Goal: Task Accomplishment & Management: Use online tool/utility

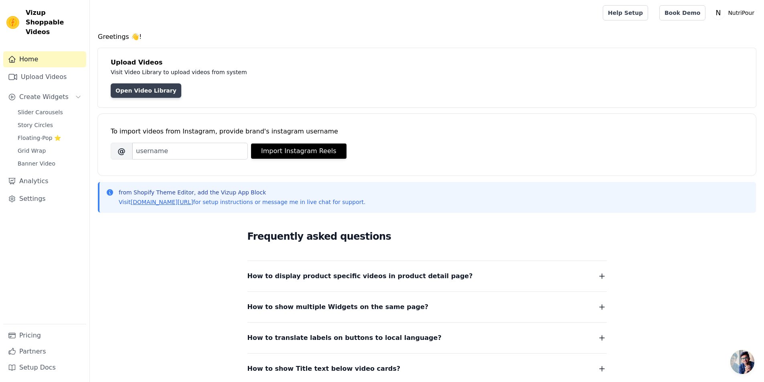
click at [147, 91] on link "Open Video Library" at bounding box center [146, 90] width 71 height 14
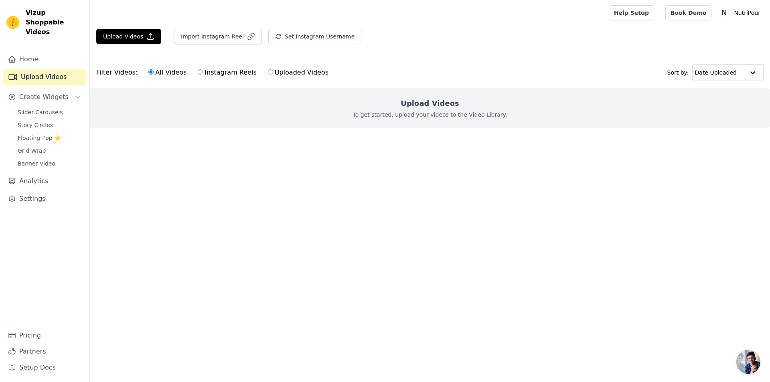
click at [462, 105] on div "Upload Videos To get started, upload your videos to the Video Library." at bounding box center [430, 108] width 680 height 40
click at [436, 109] on h2 "Upload Videos" at bounding box center [430, 103] width 58 height 11
click at [131, 39] on button "Upload Videos" at bounding box center [128, 36] width 65 height 15
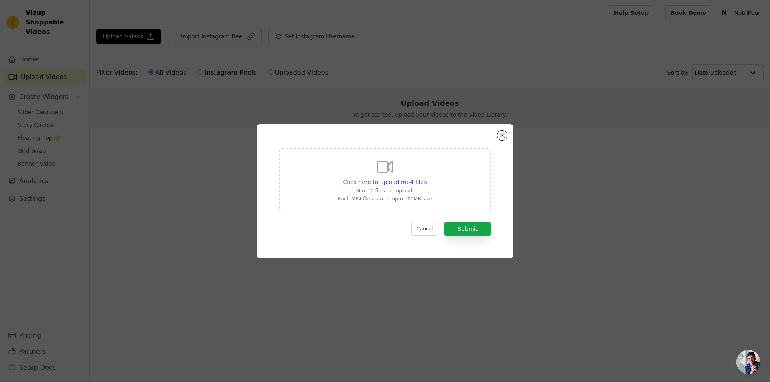
click at [389, 190] on p "Max 10 files per upload." at bounding box center [385, 191] width 94 height 6
click at [426, 178] on input "Click here to upload mp4 files Max 10 files per upload. Each MP4 files can be u…" at bounding box center [426, 178] width 0 height 0
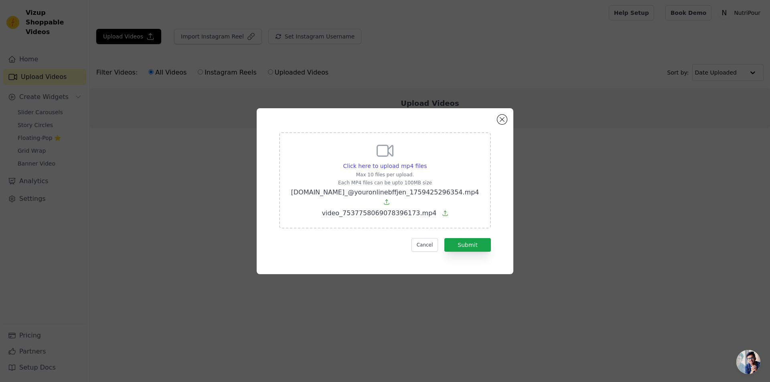
click at [392, 178] on p "Max 10 files per upload." at bounding box center [385, 175] width 191 height 6
click at [426, 162] on input "Click here to upload mp4 files Max 10 files per upload. Each MP4 files can be u…" at bounding box center [426, 162] width 0 height 0
type input "C:\fakepath\a913856ebc1b4ac2b80f7a9765cdf3ee.HD-1080p-7.2Mbps-55557335.mp4"
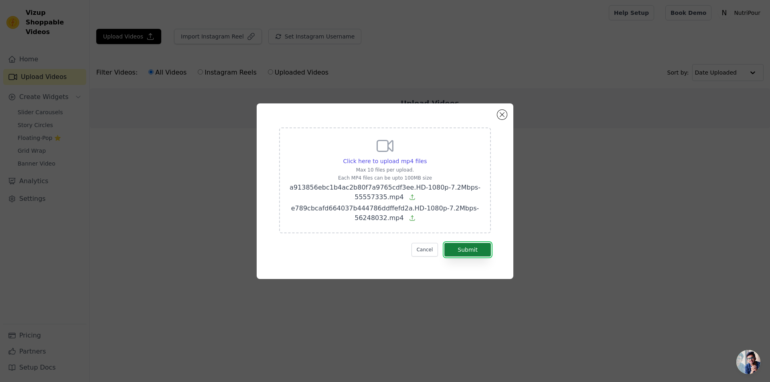
click at [470, 251] on button "Submit" at bounding box center [467, 250] width 47 height 14
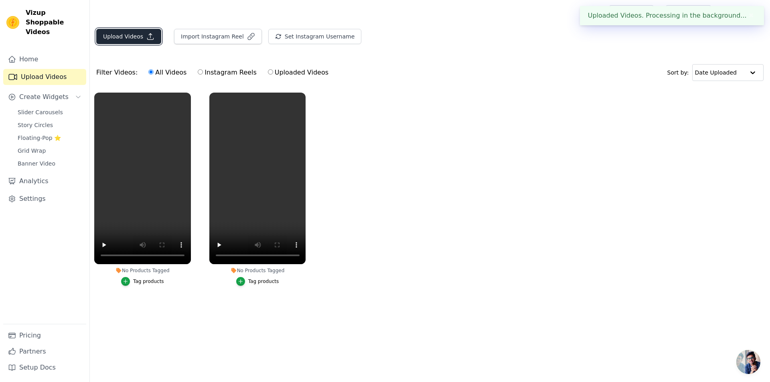
click at [146, 37] on icon "button" at bounding box center [150, 36] width 8 height 8
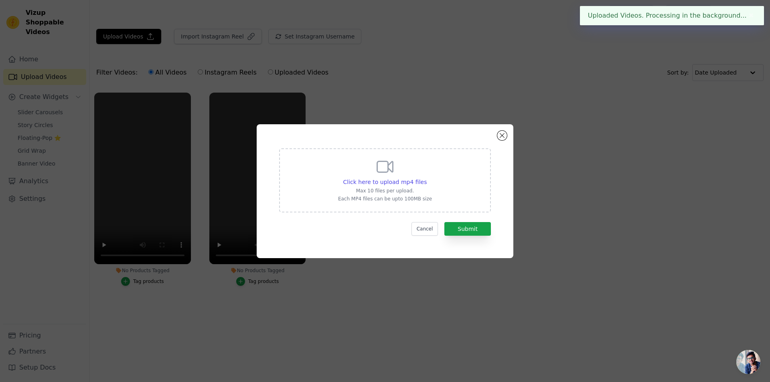
click at [382, 189] on p "Max 10 files per upload." at bounding box center [385, 191] width 94 height 6
click at [426, 178] on input "Click here to upload mp4 files Max 10 files per upload. Each MP4 files can be u…" at bounding box center [426, 178] width 0 height 0
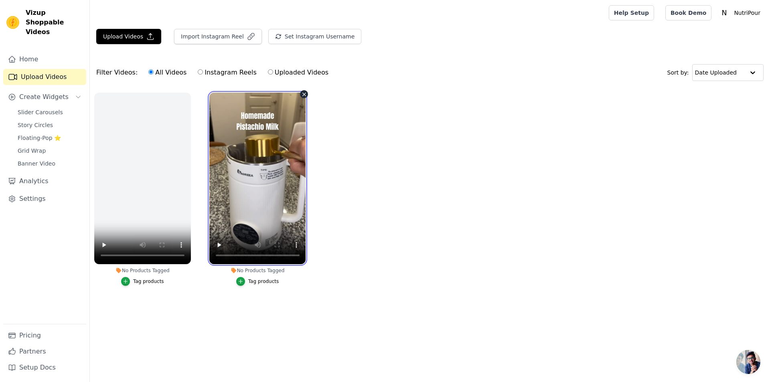
click at [260, 164] on video at bounding box center [257, 179] width 97 height 172
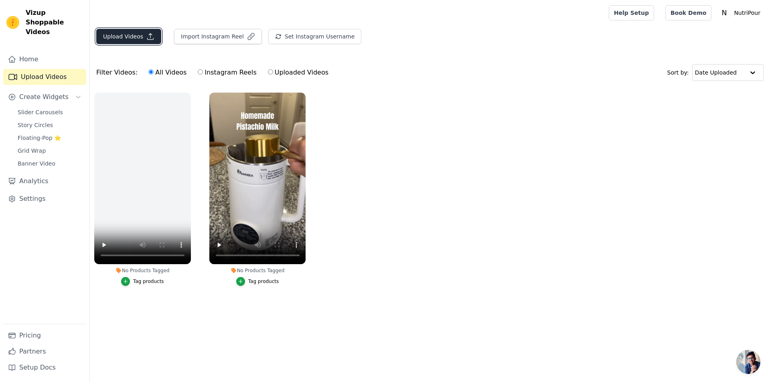
click at [146, 35] on icon "button" at bounding box center [150, 36] width 8 height 8
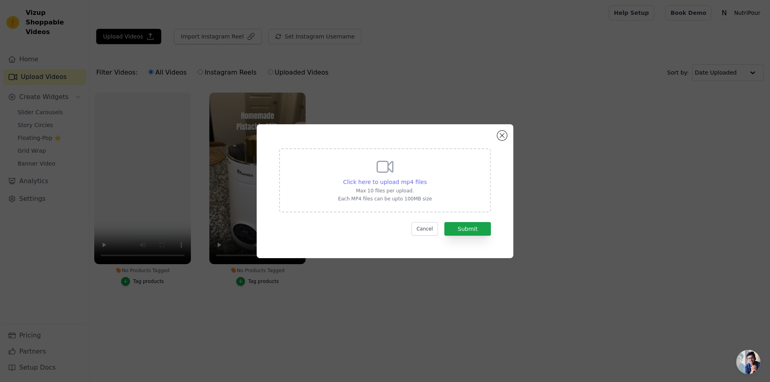
click at [386, 182] on span "Click here to upload mp4 files" at bounding box center [385, 182] width 84 height 6
click at [426, 178] on input "Click here to upload mp4 files Max 10 files per upload. Each MP4 files can be u…" at bounding box center [426, 178] width 0 height 0
type input "C:\fakepath\ssstik.io_@littlevoidluna_1759426084300.mp4"
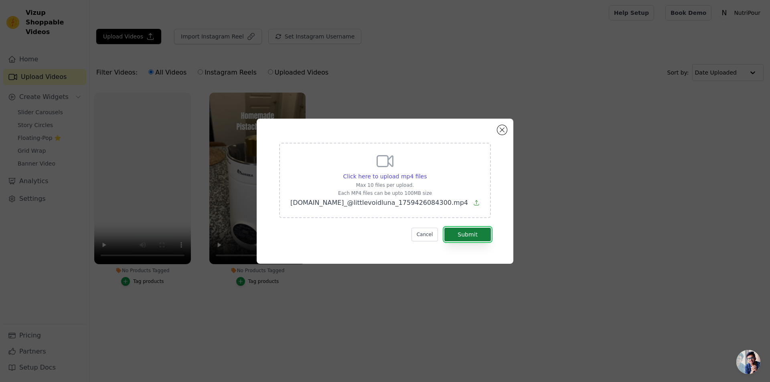
click at [466, 232] on button "Submit" at bounding box center [467, 235] width 47 height 14
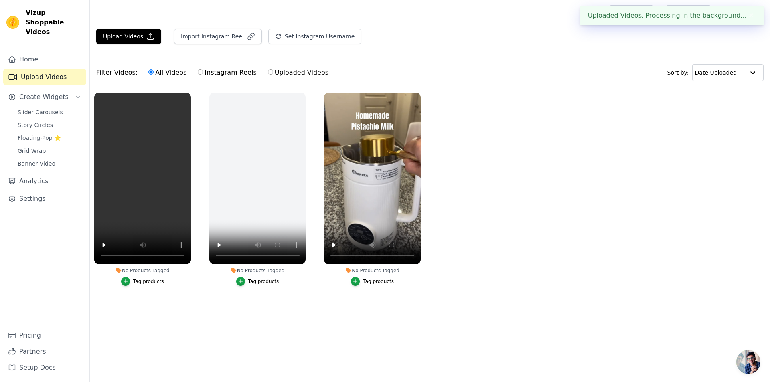
click at [505, 124] on ul "No Products Tagged Tag products No Products Tagged Tag products No Products Tag…" at bounding box center [430, 197] width 680 height 218
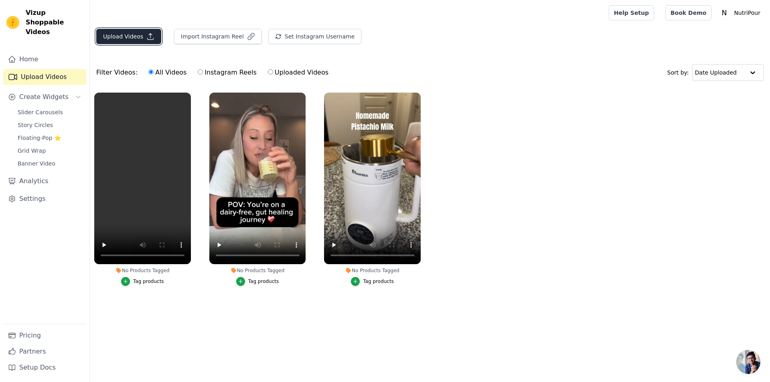
click at [127, 41] on button "Upload Videos" at bounding box center [128, 36] width 65 height 15
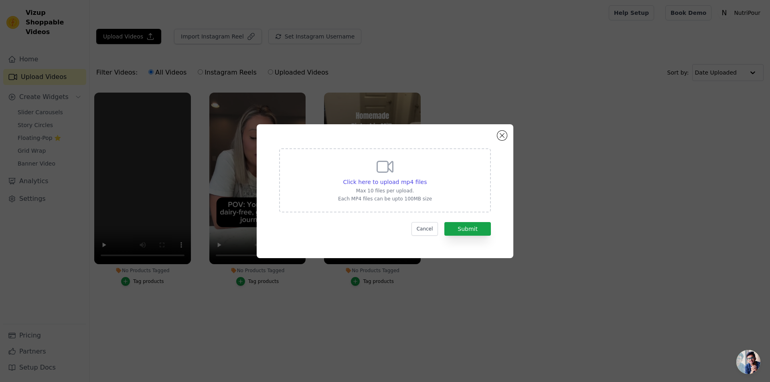
click at [377, 176] on icon at bounding box center [384, 166] width 19 height 19
click at [426, 178] on input "Click here to upload mp4 files Max 10 files per upload. Each MP4 files can be u…" at bounding box center [426, 178] width 0 height 0
type input "C:\fakepath\ssstik.io_@youronlinebffjen_1759425296354.mp4"
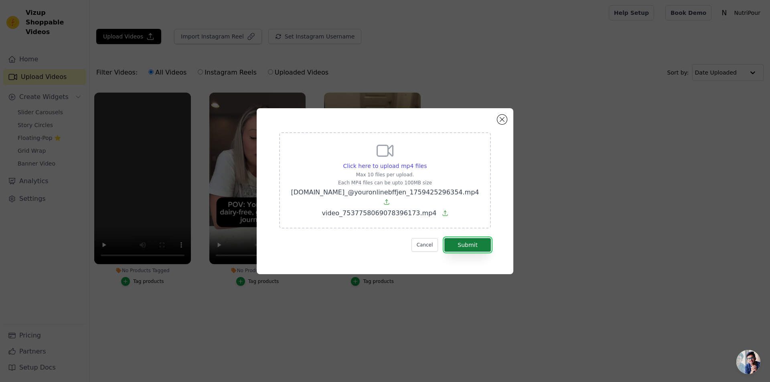
click at [466, 239] on button "Submit" at bounding box center [467, 245] width 47 height 14
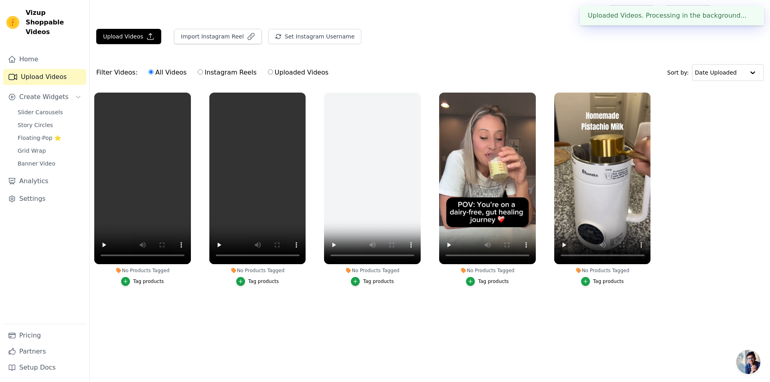
click at [493, 282] on div "Tag products" at bounding box center [493, 281] width 31 height 6
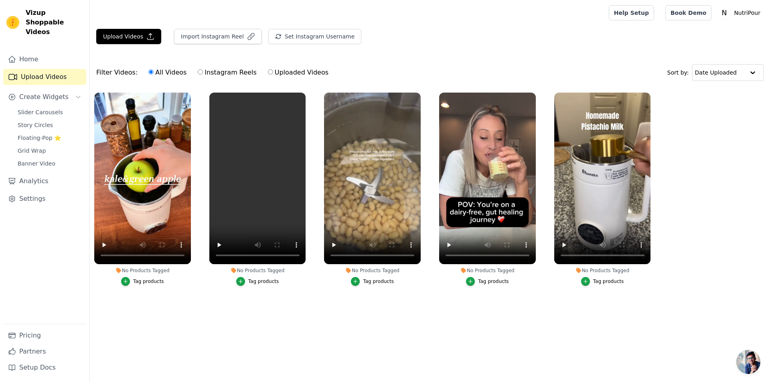
click at [141, 284] on div "Tag products" at bounding box center [148, 281] width 31 height 6
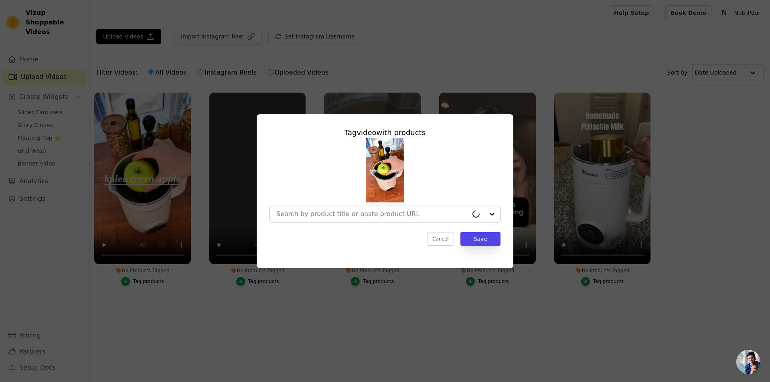
click at [347, 216] on input "No Products Tagged Tag video with products Cancel Save Tag products" at bounding box center [372, 214] width 192 height 8
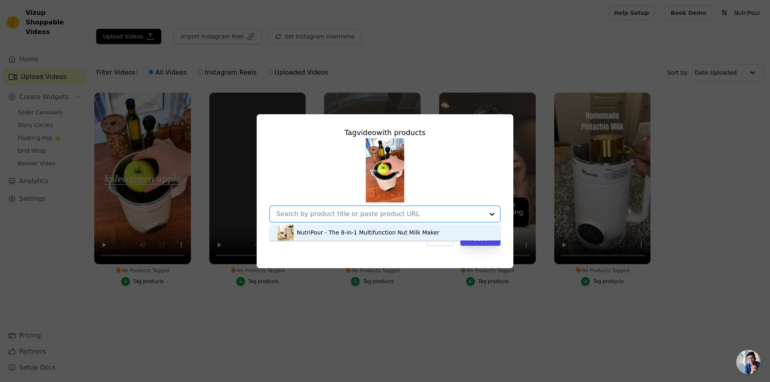
click at [355, 229] on div "NutriPour - The 8-in-1 Multifunction Nut Milk Maker" at bounding box center [368, 233] width 142 height 8
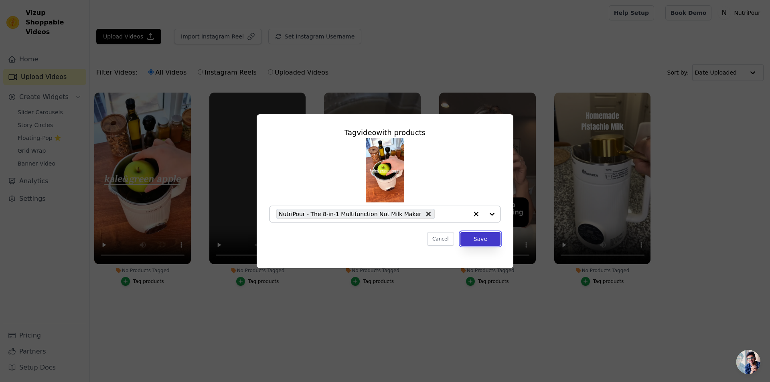
click at [472, 235] on button "Save" at bounding box center [480, 239] width 40 height 14
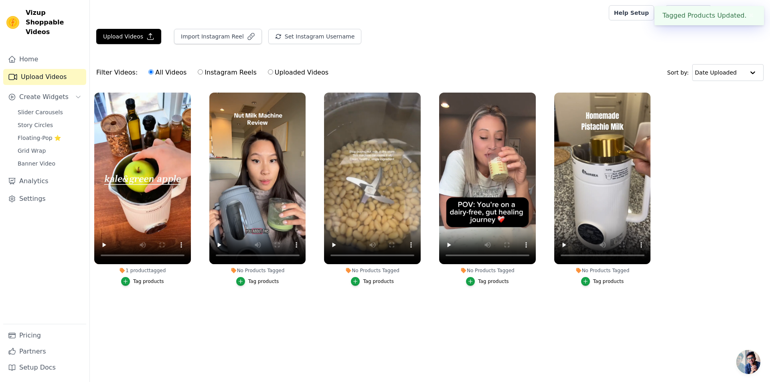
click at [251, 282] on div "Tag products" at bounding box center [263, 281] width 31 height 6
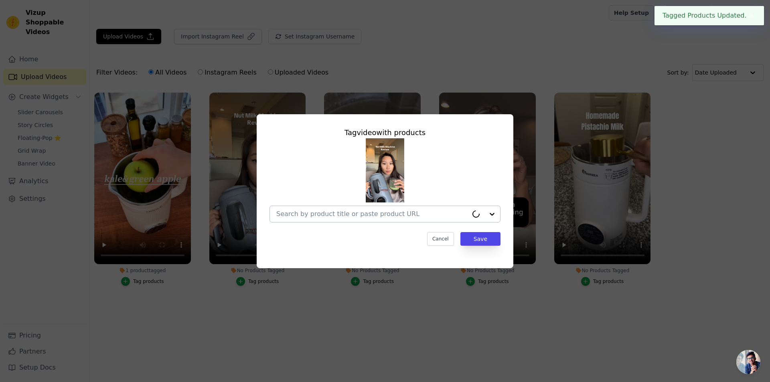
click at [354, 217] on input "No Products Tagged Tag video with products Cancel Save Tag products" at bounding box center [372, 214] width 192 height 8
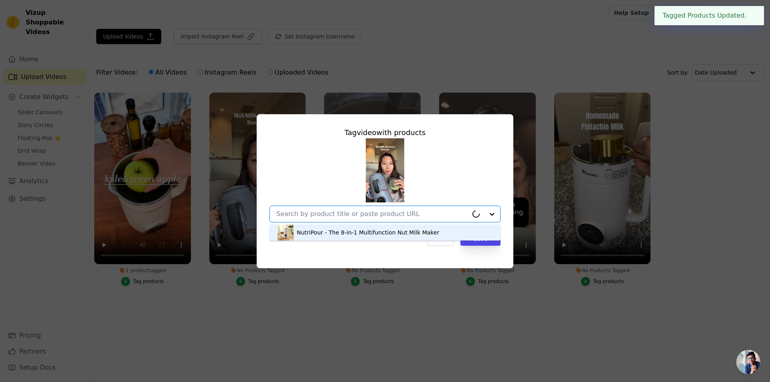
click at [343, 233] on div "NutriPour - The 8-in-1 Multifunction Nut Milk Maker" at bounding box center [368, 233] width 142 height 8
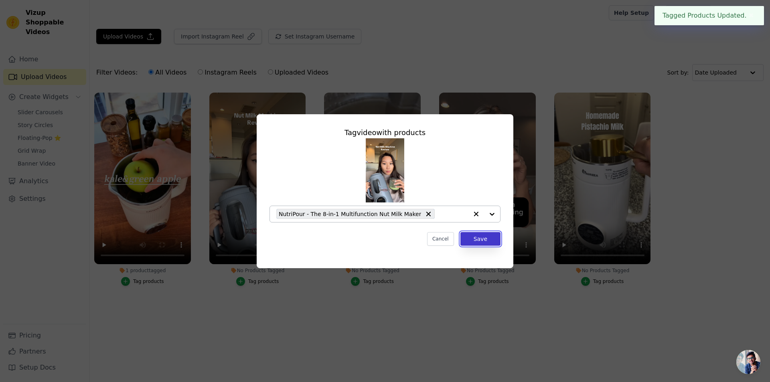
click at [478, 243] on button "Save" at bounding box center [480, 239] width 40 height 14
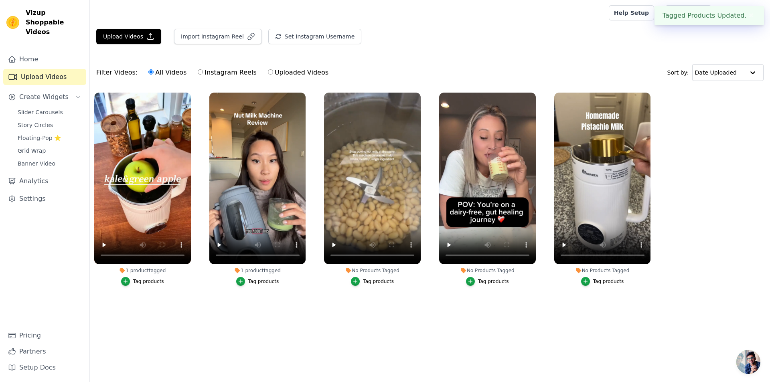
click at [362, 282] on button "Tag products" at bounding box center [372, 281] width 43 height 9
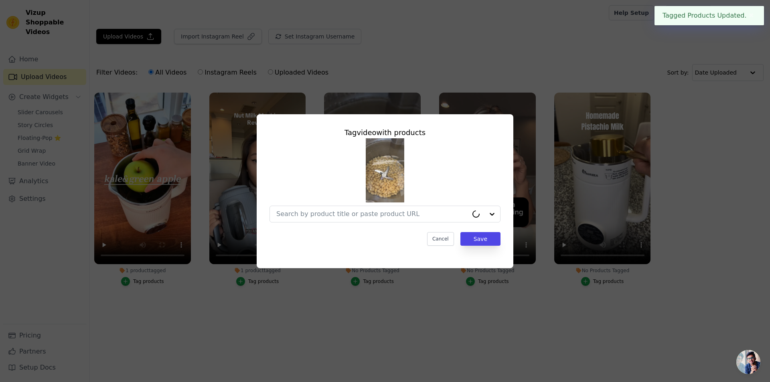
drag, startPoint x: 395, startPoint y: 229, endPoint x: 394, endPoint y: 225, distance: 5.1
click at [395, 229] on div "Tag video with products Cancel Save" at bounding box center [385, 187] width 244 height 132
click at [394, 225] on div "Tag video with products Cancel Save" at bounding box center [385, 187] width 244 height 132
click at [395, 219] on div at bounding box center [372, 214] width 192 height 16
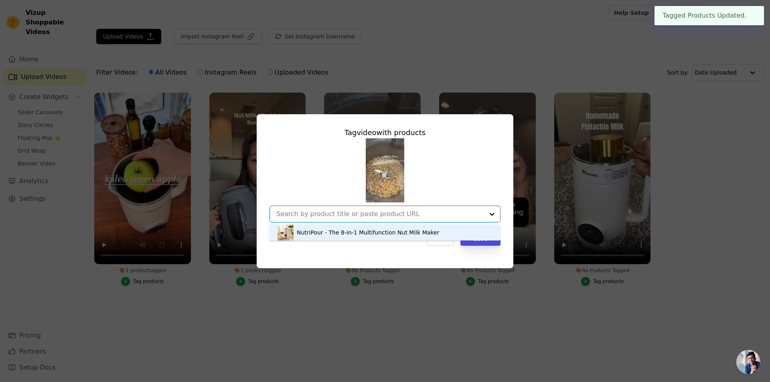
click at [388, 231] on div "NutriPour - The 8-in-1 Multifunction Nut Milk Maker" at bounding box center [368, 233] width 142 height 8
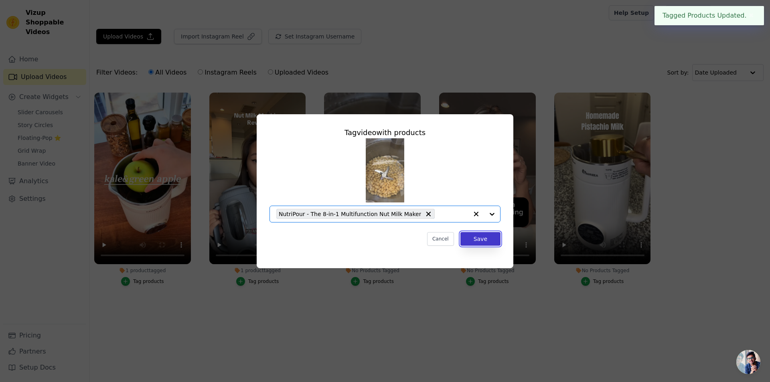
click at [478, 240] on button "Save" at bounding box center [480, 239] width 40 height 14
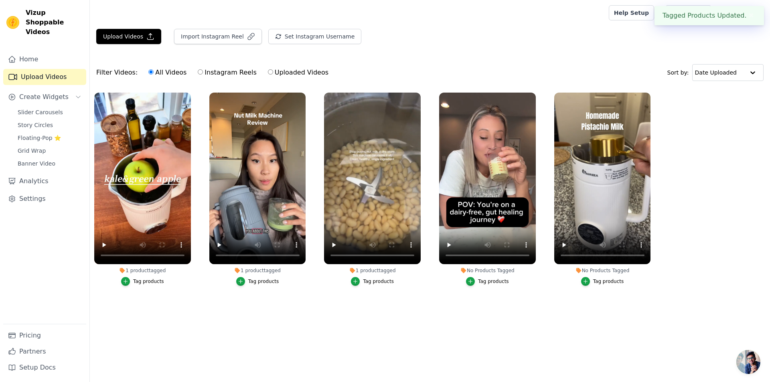
click at [479, 282] on button "Tag products" at bounding box center [487, 281] width 43 height 9
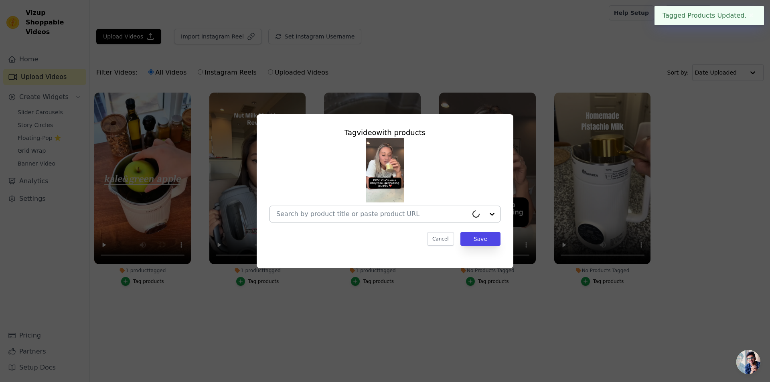
click at [442, 217] on input "No Products Tagged Tag video with products Cancel Save Tag products" at bounding box center [372, 214] width 192 height 8
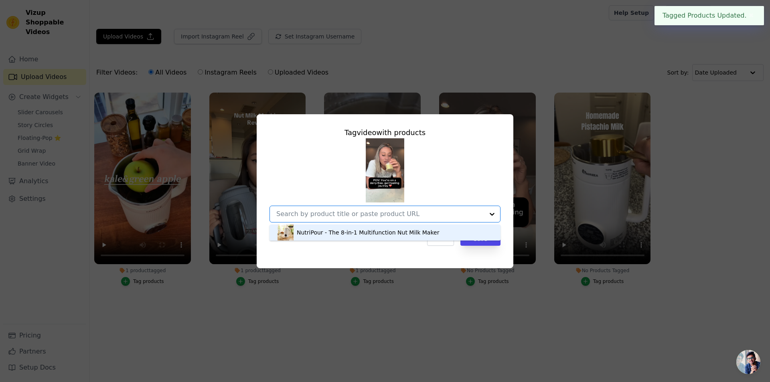
click at [421, 232] on div "NutriPour - The 8-in-1 Multifunction Nut Milk Maker" at bounding box center [368, 233] width 142 height 8
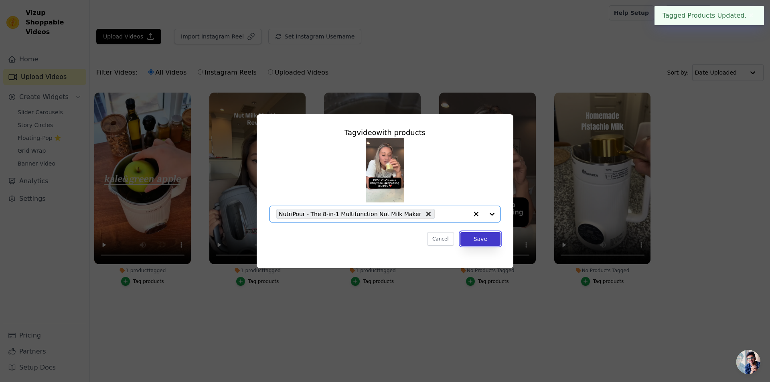
click at [476, 241] on button "Save" at bounding box center [480, 239] width 40 height 14
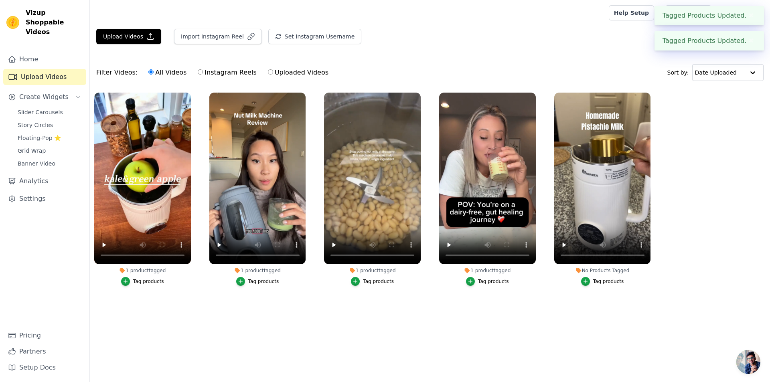
click at [608, 283] on div "Tag products" at bounding box center [608, 281] width 31 height 6
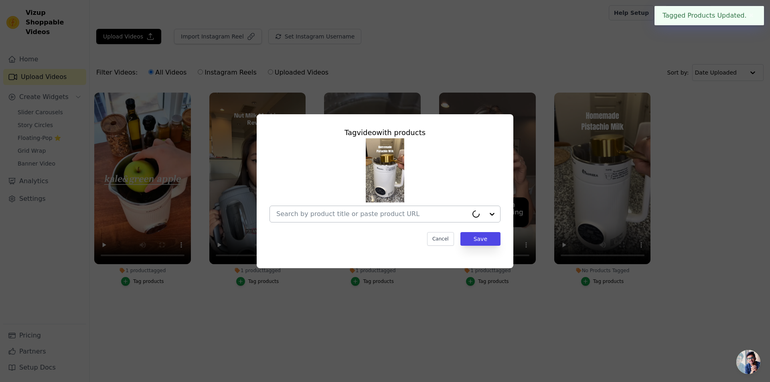
click at [449, 215] on input "No Products Tagged Tag video with products Cancel Save Tag products" at bounding box center [372, 214] width 192 height 8
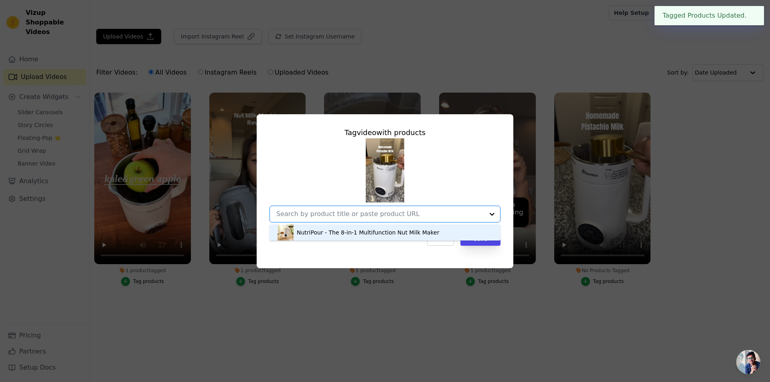
click at [408, 231] on div "NutriPour - The 8-in-1 Multifunction Nut Milk Maker" at bounding box center [368, 233] width 142 height 8
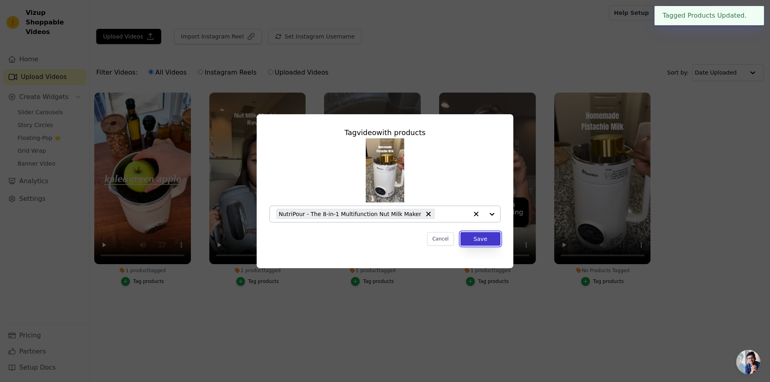
click at [475, 240] on button "Save" at bounding box center [480, 239] width 40 height 14
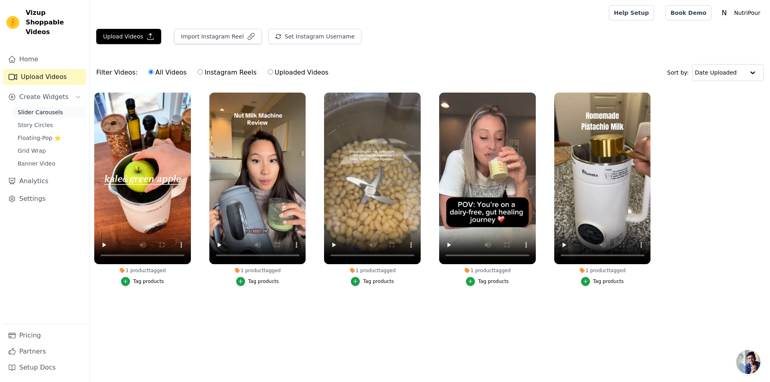
click at [48, 107] on link "Slider Carousels" at bounding box center [49, 112] width 73 height 11
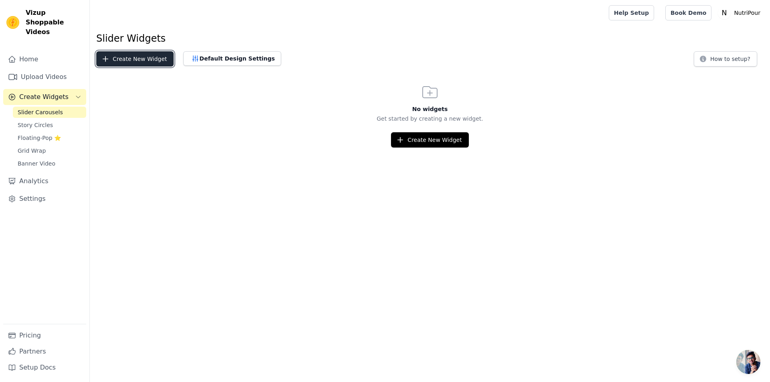
click at [157, 63] on button "Create New Widget" at bounding box center [134, 58] width 77 height 15
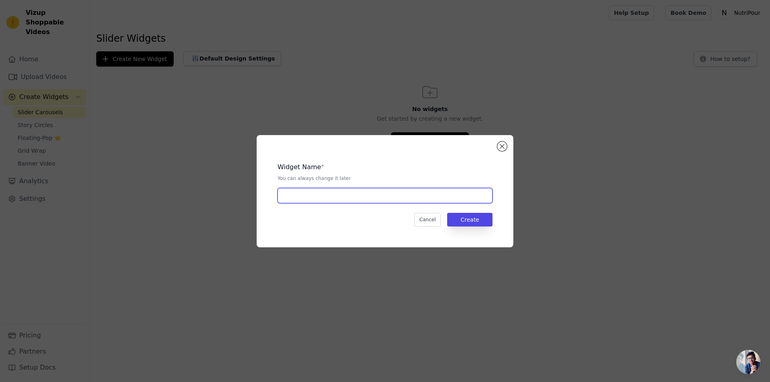
click at [357, 196] on input "text" at bounding box center [385, 195] width 215 height 15
type input "Nutripour"
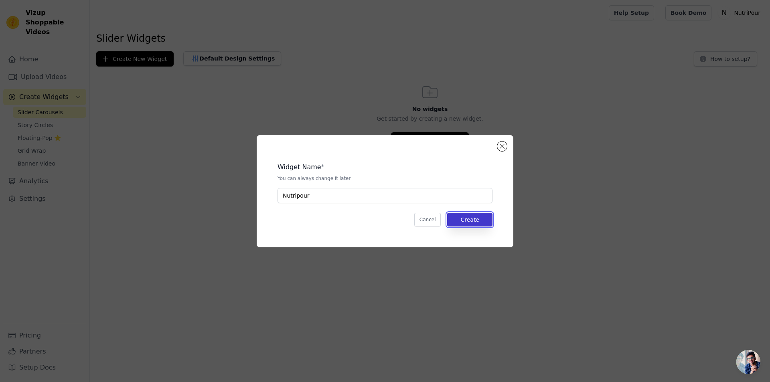
click at [467, 222] on button "Create" at bounding box center [469, 220] width 45 height 14
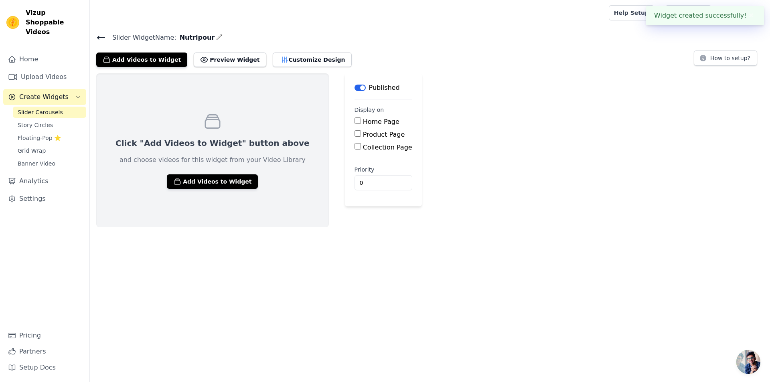
click at [355, 132] on input "Product Page" at bounding box center [358, 133] width 6 height 6
checkbox input "true"
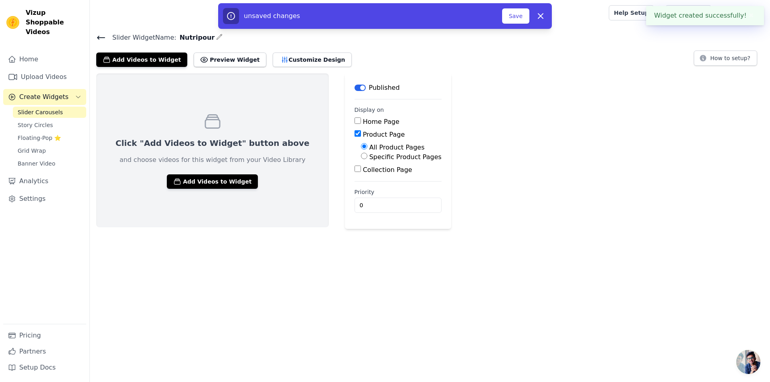
click at [355, 121] on input "Home Page" at bounding box center [358, 121] width 6 height 6
checkbox input "true"
click at [361, 156] on input "Specific Product Pages" at bounding box center [364, 156] width 6 height 6
radio input "true"
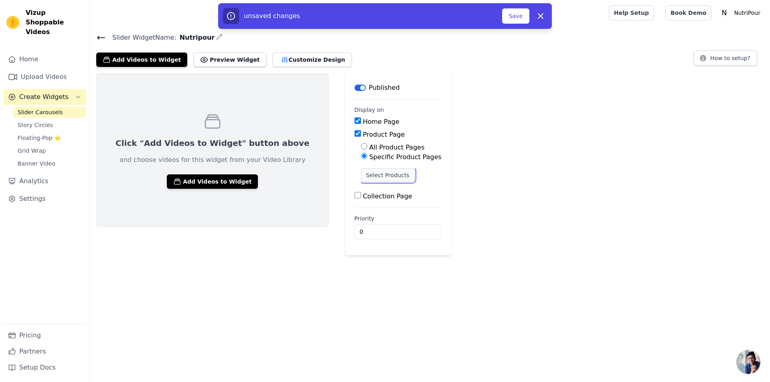
click at [361, 179] on button "Select Products" at bounding box center [388, 175] width 54 height 14
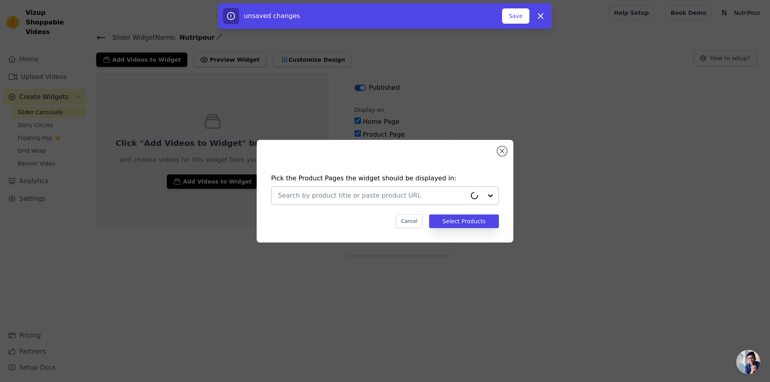
click at [368, 190] on div at bounding box center [372, 196] width 189 height 18
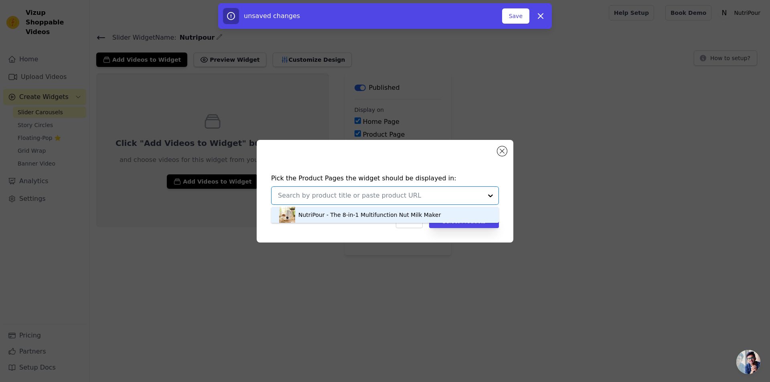
click at [369, 209] on div "NutriPour - The 8-in-1 Multifunction Nut Milk Maker" at bounding box center [385, 215] width 212 height 16
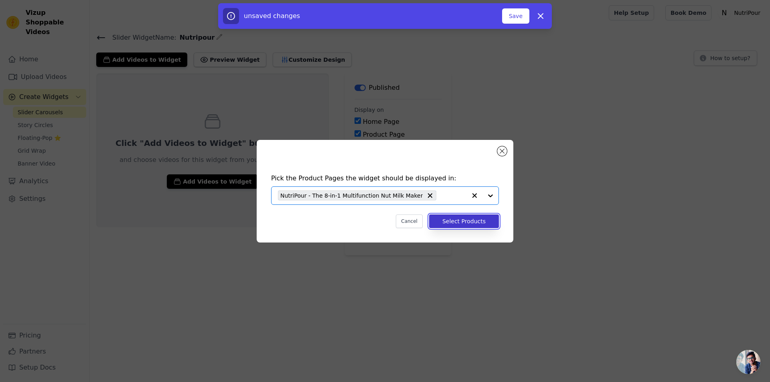
click at [464, 223] on button "Select Products" at bounding box center [464, 222] width 70 height 14
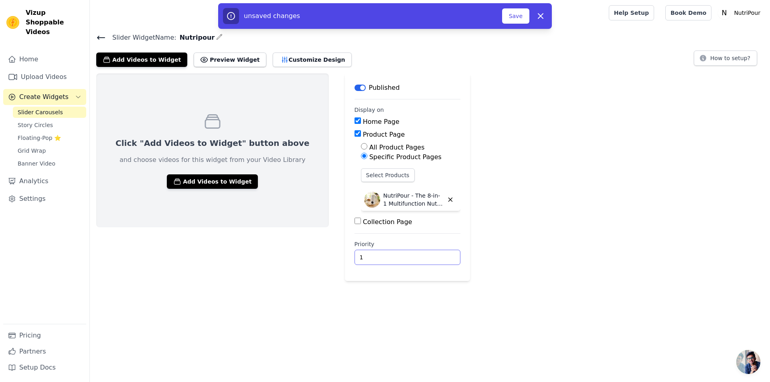
click at [410, 255] on input "1" at bounding box center [408, 257] width 106 height 15
type input "0"
click at [411, 258] on input "0" at bounding box center [408, 257] width 106 height 15
click at [262, 242] on div "Click "Add Videos to Widget" button above and choose videos for this widget fro…" at bounding box center [212, 177] width 233 height 208
click at [212, 186] on button "Add Videos to Widget" at bounding box center [212, 181] width 91 height 14
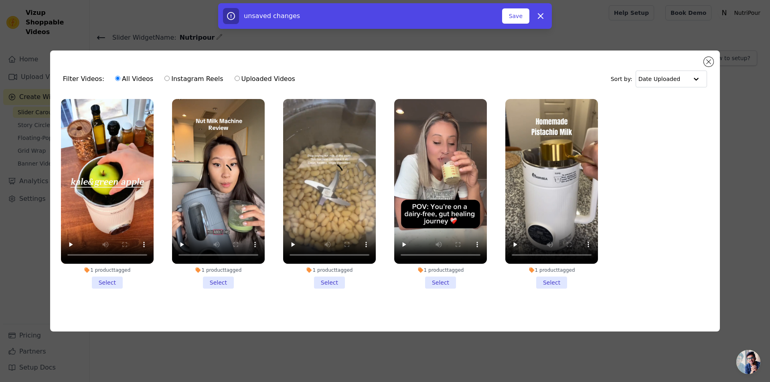
click at [112, 283] on li "1 product tagged Select" at bounding box center [107, 194] width 93 height 190
click at [0, 0] on input "1 product tagged Select" at bounding box center [0, 0] width 0 height 0
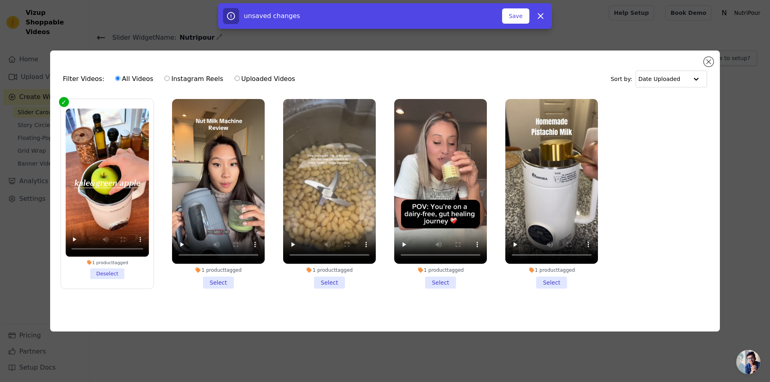
click at [217, 282] on li "1 product tagged Select" at bounding box center [218, 194] width 93 height 190
click at [0, 0] on input "1 product tagged Select" at bounding box center [0, 0] width 0 height 0
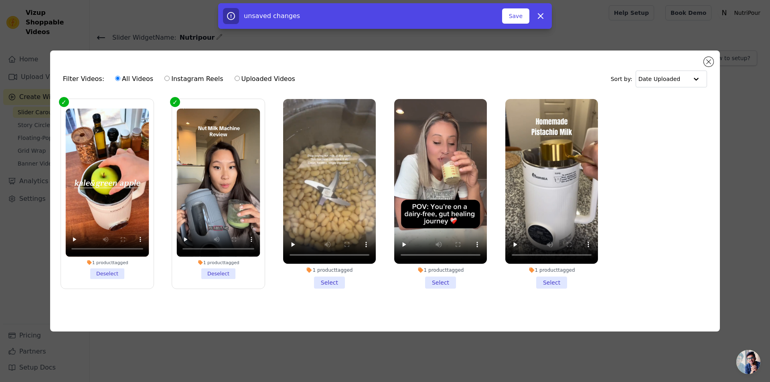
click at [330, 282] on li "1 product tagged Select" at bounding box center [329, 194] width 93 height 190
click at [0, 0] on input "1 product tagged Select" at bounding box center [0, 0] width 0 height 0
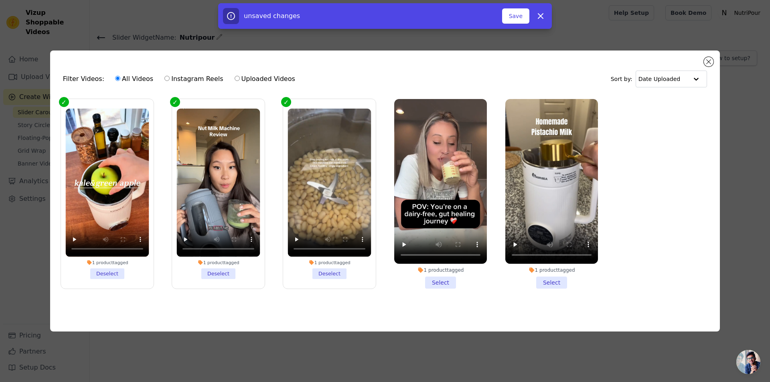
click at [435, 279] on li "1 product tagged Select" at bounding box center [440, 194] width 93 height 190
click at [0, 0] on input "1 product tagged Select" at bounding box center [0, 0] width 0 height 0
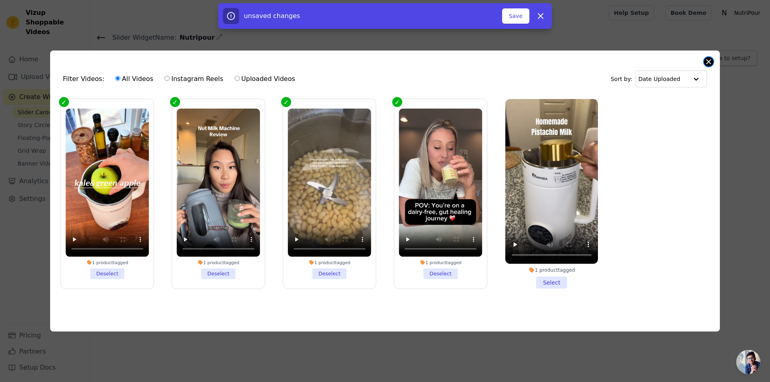
click at [706, 59] on button "Close modal" at bounding box center [709, 62] width 10 height 10
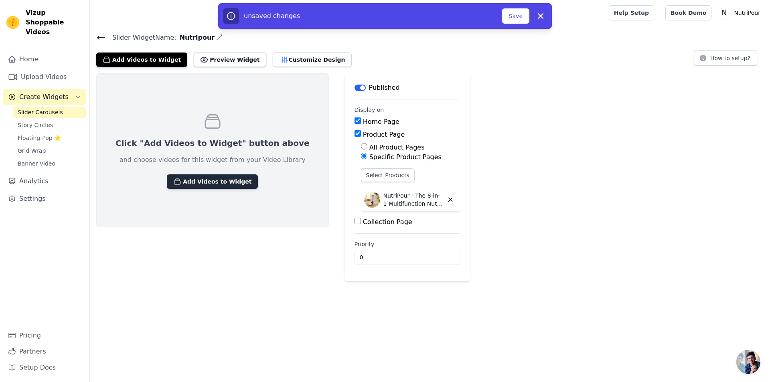
click at [213, 185] on button "Add Videos to Widget" at bounding box center [212, 181] width 91 height 14
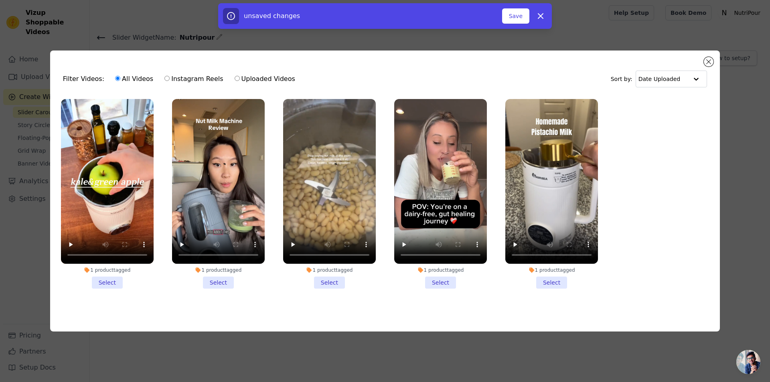
click at [112, 283] on li "1 product tagged Select" at bounding box center [107, 194] width 93 height 190
click at [0, 0] on input "1 product tagged Select" at bounding box center [0, 0] width 0 height 0
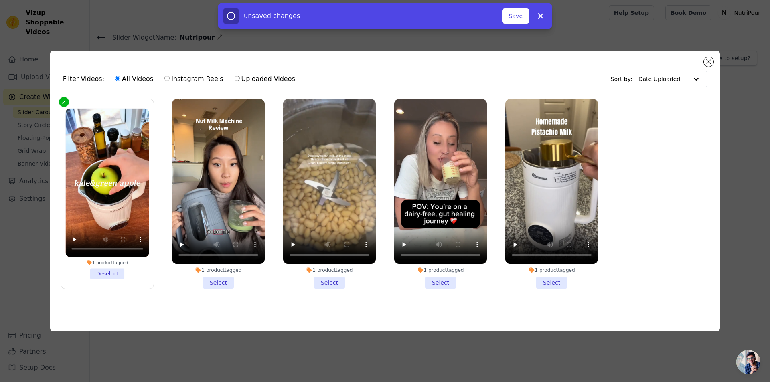
click at [222, 281] on li "1 product tagged Select" at bounding box center [218, 194] width 93 height 190
click at [0, 0] on input "1 product tagged Select" at bounding box center [0, 0] width 0 height 0
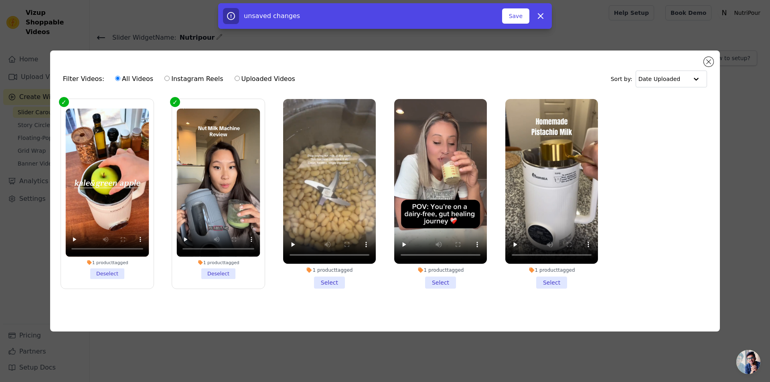
click at [332, 278] on li "1 product tagged Select" at bounding box center [329, 194] width 93 height 190
click at [0, 0] on input "1 product tagged Select" at bounding box center [0, 0] width 0 height 0
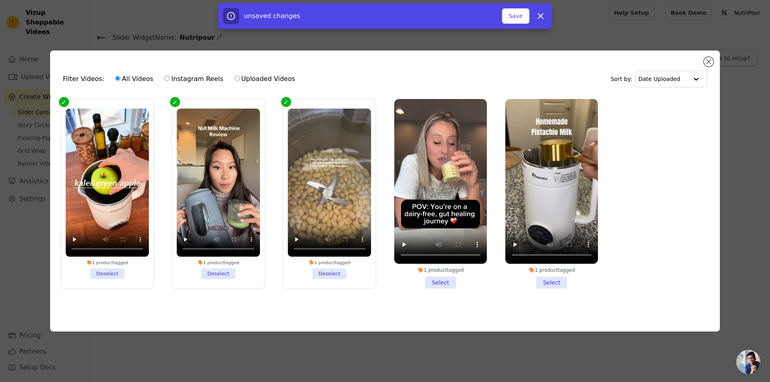
click at [442, 280] on li "1 product tagged Select" at bounding box center [440, 194] width 93 height 190
click at [0, 0] on input "1 product tagged Select" at bounding box center [0, 0] width 0 height 0
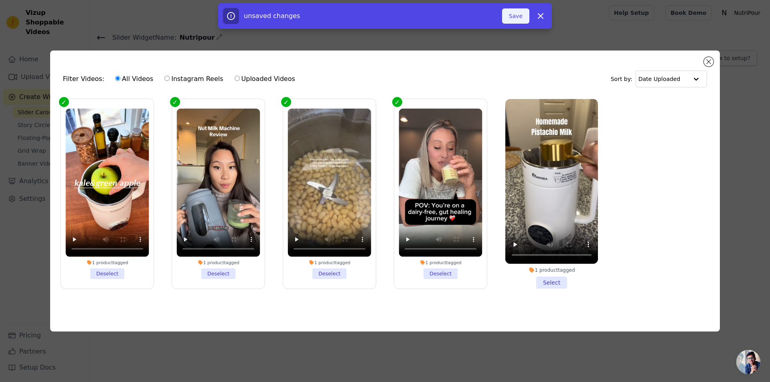
click at [520, 15] on button "Save" at bounding box center [515, 15] width 27 height 15
click at [521, 12] on button "Save" at bounding box center [515, 15] width 27 height 15
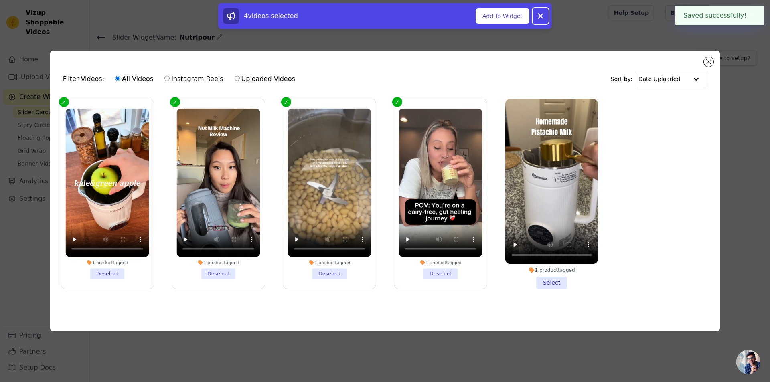
click at [543, 16] on icon at bounding box center [541, 16] width 10 height 10
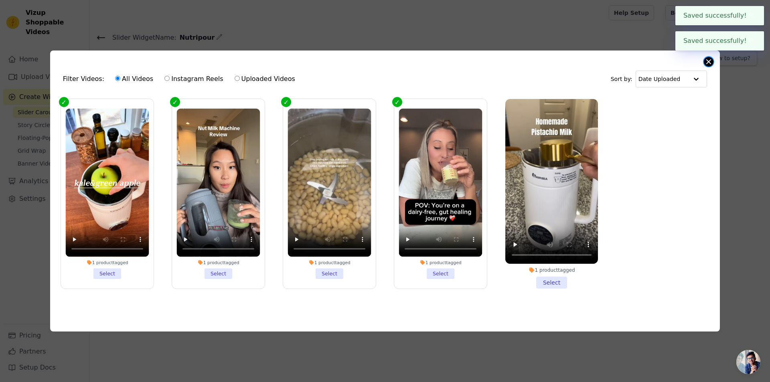
click at [707, 58] on button "Close modal" at bounding box center [709, 62] width 10 height 10
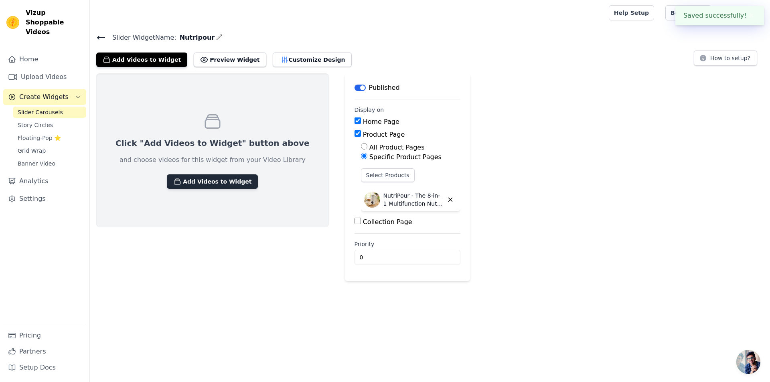
drag, startPoint x: 197, startPoint y: 171, endPoint x: 195, endPoint y: 180, distance: 9.1
click at [197, 172] on div "Click "Add Videos to Widget" button above and choose videos for this widget fro…" at bounding box center [212, 150] width 233 height 154
click at [195, 180] on button "Add Videos to Widget" at bounding box center [212, 181] width 91 height 14
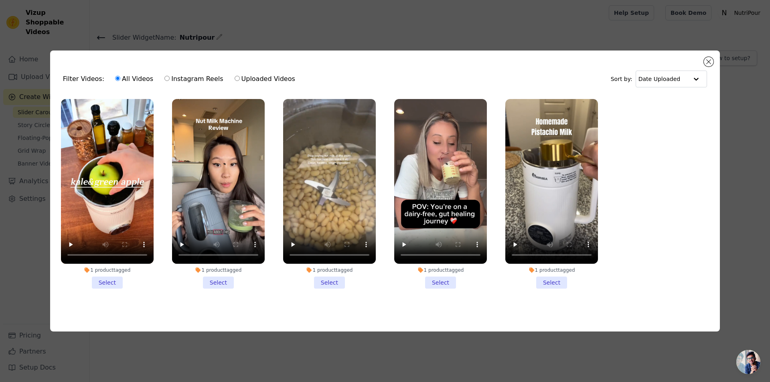
click at [109, 275] on li "1 product tagged Select" at bounding box center [107, 194] width 93 height 190
click at [0, 0] on input "1 product tagged Select" at bounding box center [0, 0] width 0 height 0
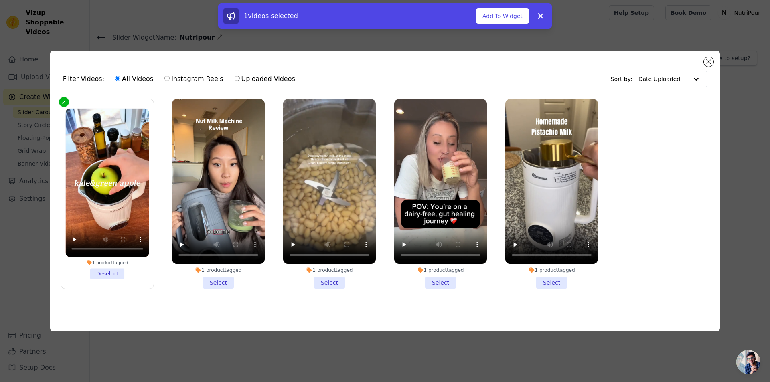
click at [221, 280] on li "1 product tagged Select" at bounding box center [218, 194] width 93 height 190
click at [0, 0] on input "1 product tagged Select" at bounding box center [0, 0] width 0 height 0
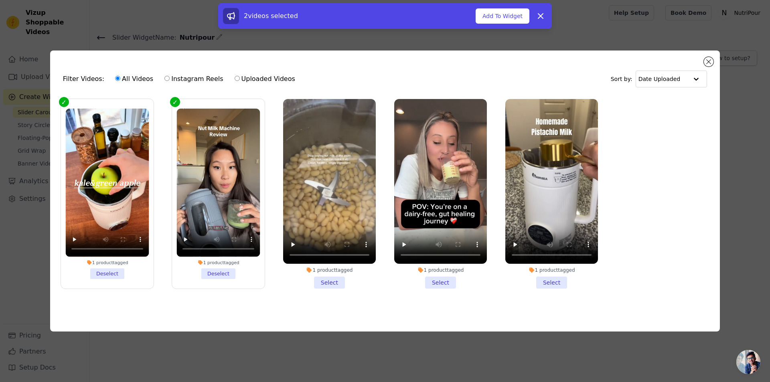
click at [340, 293] on ul "1 product tagged Deselect 1 product tagged Deselect 1 product tagged Select 1 p…" at bounding box center [385, 200] width 657 height 211
click at [335, 284] on li "1 product tagged Select" at bounding box center [329, 194] width 93 height 190
click at [0, 0] on input "1 product tagged Select" at bounding box center [0, 0] width 0 height 0
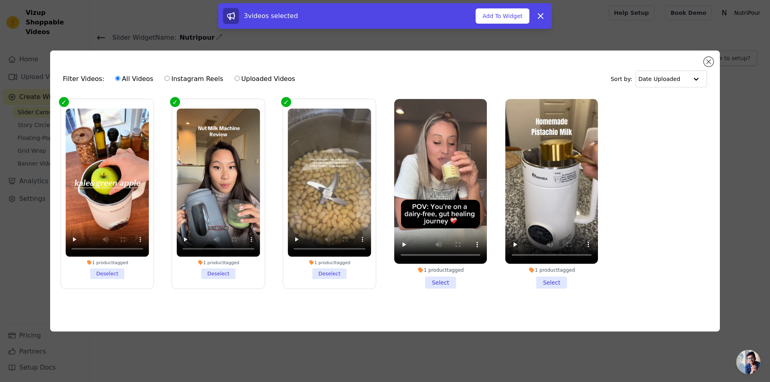
click at [426, 280] on li "1 product tagged Select" at bounding box center [440, 194] width 93 height 190
click at [0, 0] on input "1 product tagged Select" at bounding box center [0, 0] width 0 height 0
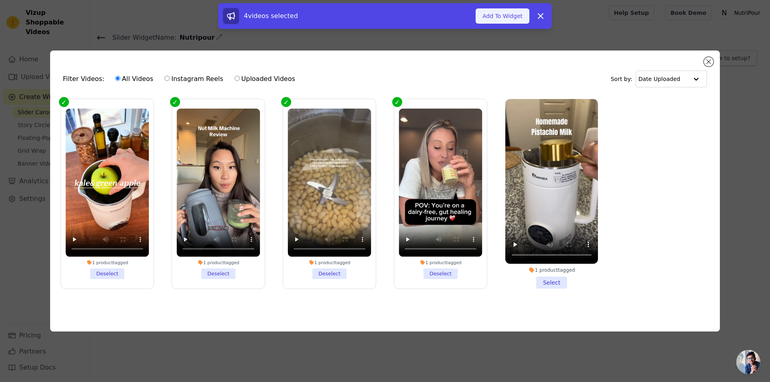
click at [500, 19] on button "Add To Widget" at bounding box center [503, 15] width 54 height 15
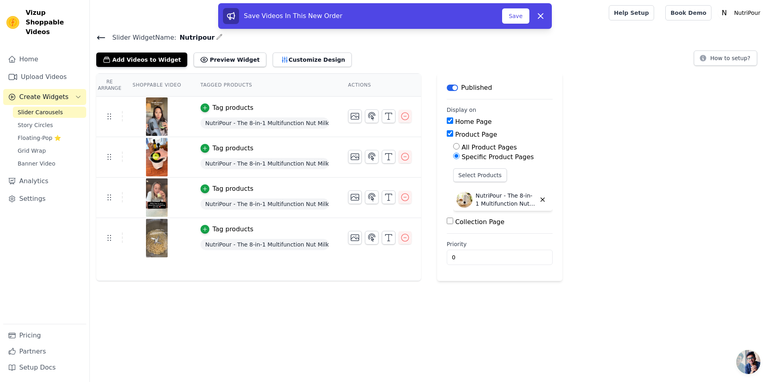
click at [612, 281] on html "Vizup Shoppable Videos Home Upload Videos Create Widgets Slider Carousels Story…" at bounding box center [385, 140] width 770 height 281
click at [518, 17] on button "Save" at bounding box center [515, 15] width 27 height 15
click at [513, 14] on button "Save" at bounding box center [515, 15] width 27 height 15
